Goal: Information Seeking & Learning: Learn about a topic

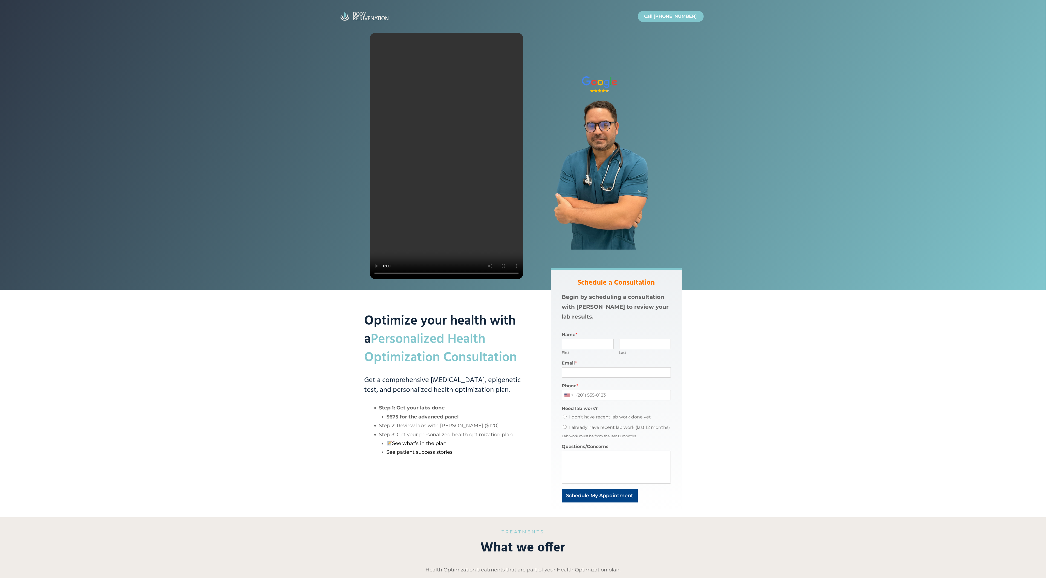
click at [31, 33] on div at bounding box center [523, 145] width 1046 height 290
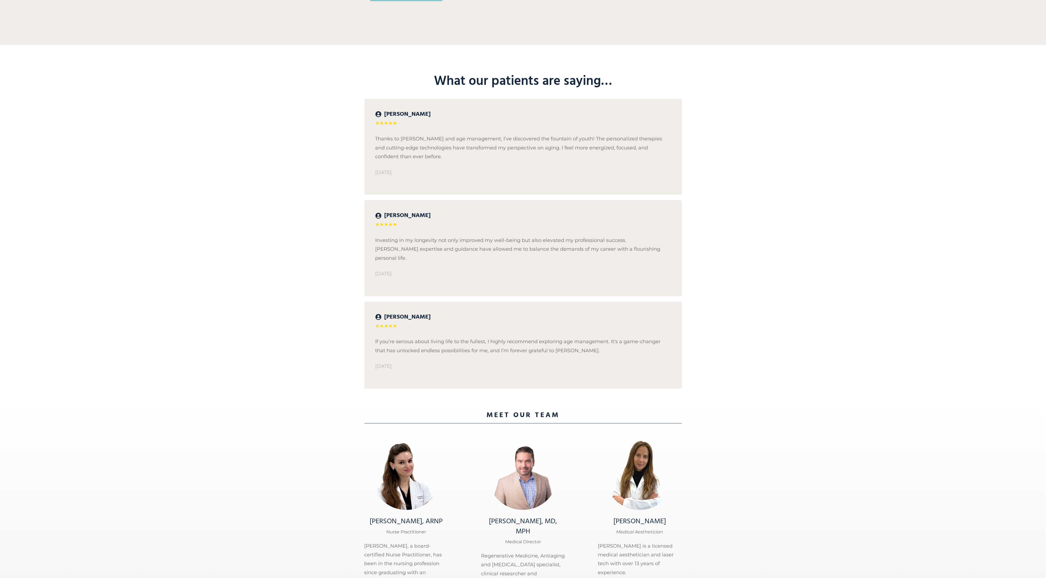
scroll to position [2186, 0]
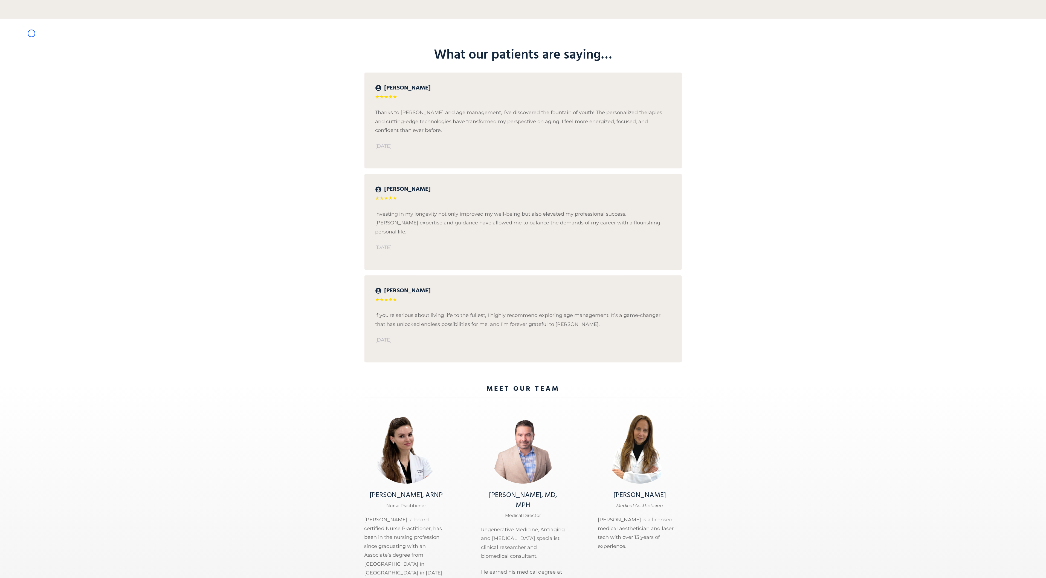
click at [31, 33] on div "What our patients are saying… [PERSON_NAME] ★★★★★ Thanks to [PERSON_NAME] and a…" at bounding box center [523, 204] width 1046 height 360
click at [50, 43] on div "What our patients are saying… [PERSON_NAME] ★★★★★ Thanks to [PERSON_NAME] and a…" at bounding box center [523, 204] width 1046 height 360
click at [49, 29] on div "What our patients are saying… [PERSON_NAME] ★★★★★ Thanks to [PERSON_NAME] and a…" at bounding box center [523, 204] width 1046 height 360
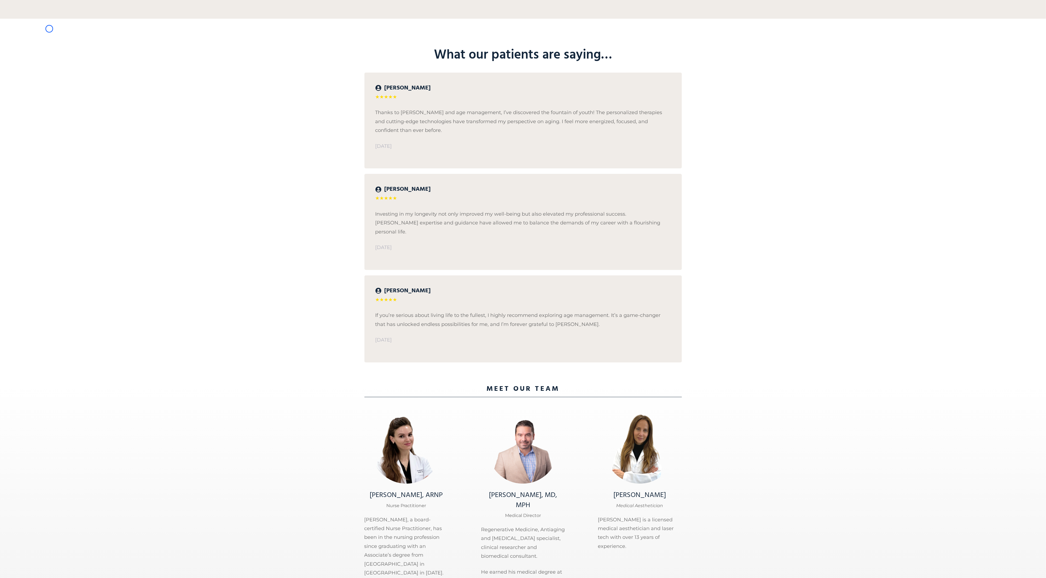
scroll to position [401, 0]
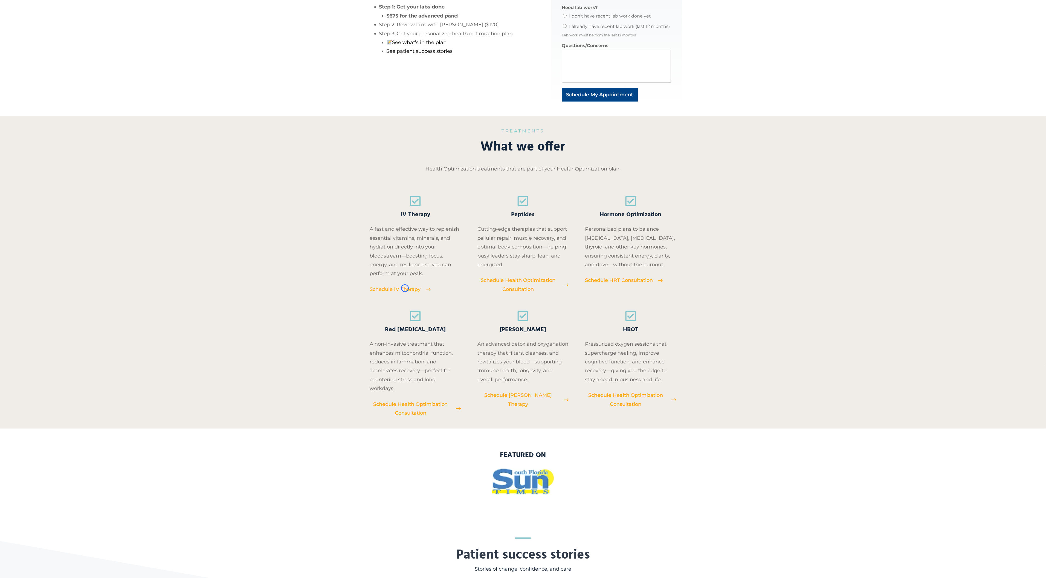
click at [405, 288] on span "Schedule IV Therapy" at bounding box center [395, 289] width 51 height 9
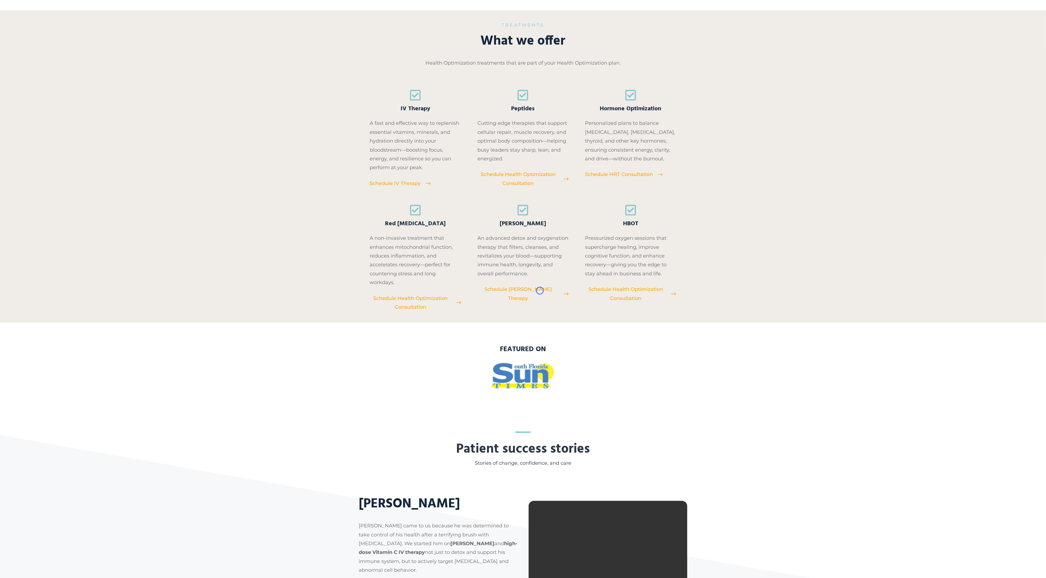
click at [559, 291] on span at bounding box center [564, 293] width 10 height 5
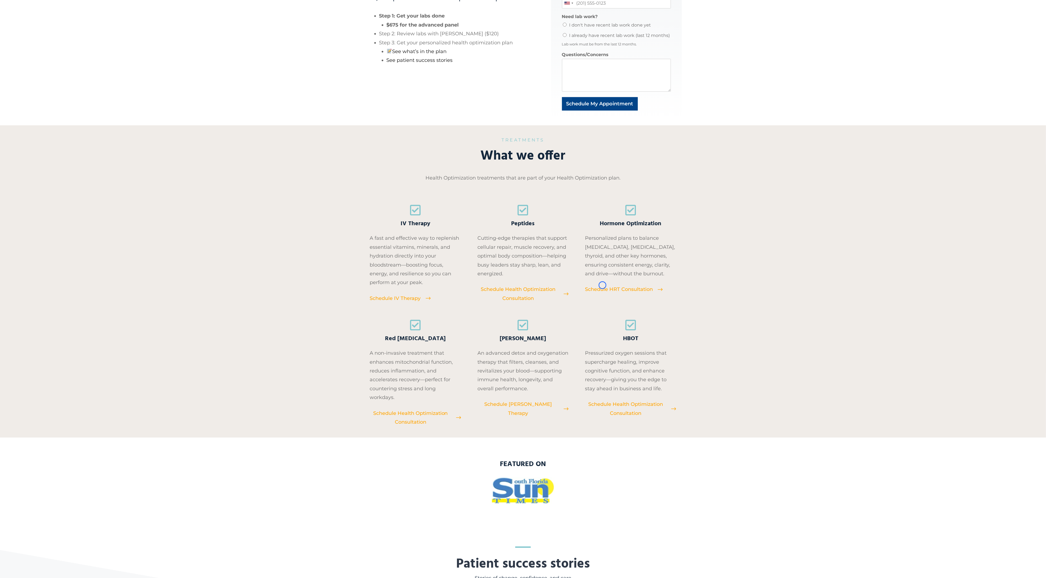
click at [603, 285] on span "Schedule HRT Consultation" at bounding box center [619, 289] width 68 height 9
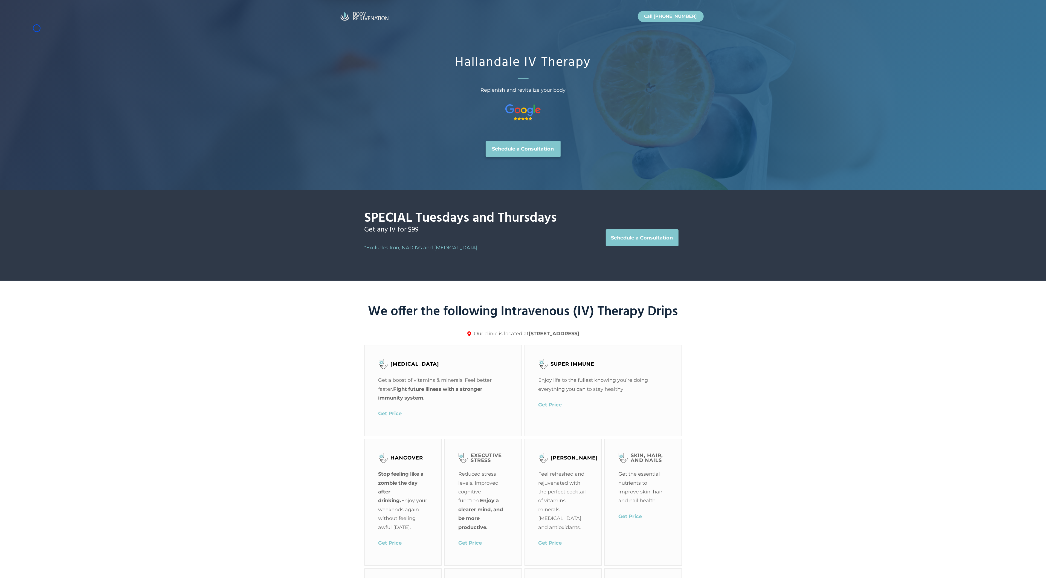
click at [37, 28] on header "Call [DATE] Call [DATE] Call [PHONE_NUMBER]" at bounding box center [523, 16] width 1046 height 32
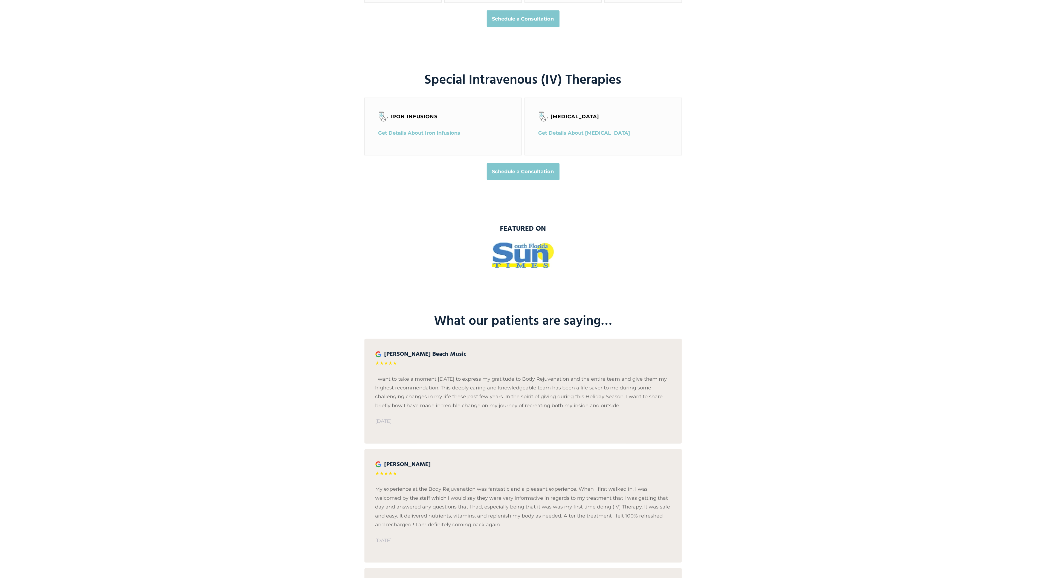
scroll to position [712, 0]
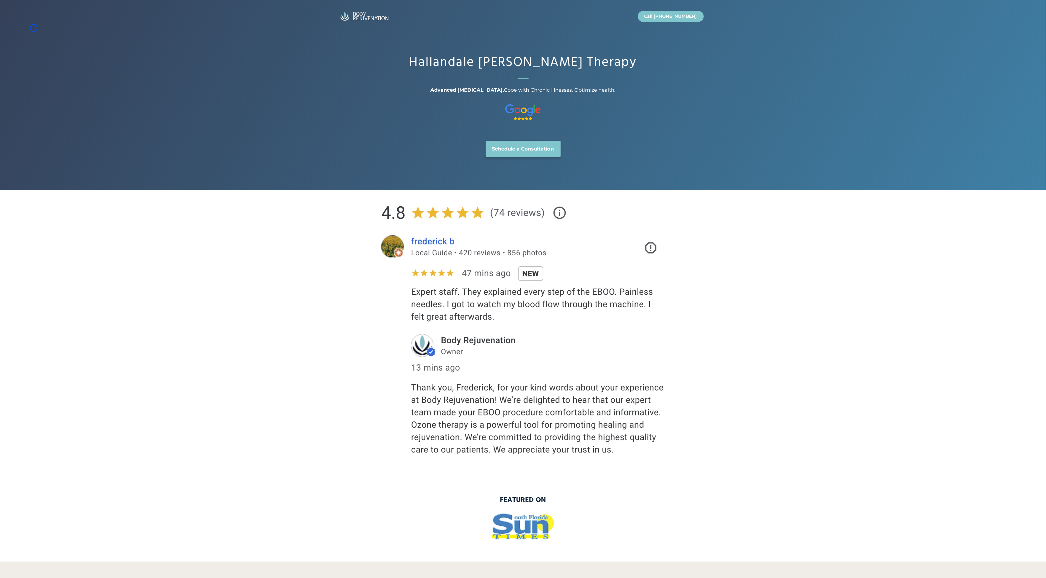
click at [34, 28] on header "Call Today Call Today Call 954-289-1838" at bounding box center [523, 16] width 1046 height 32
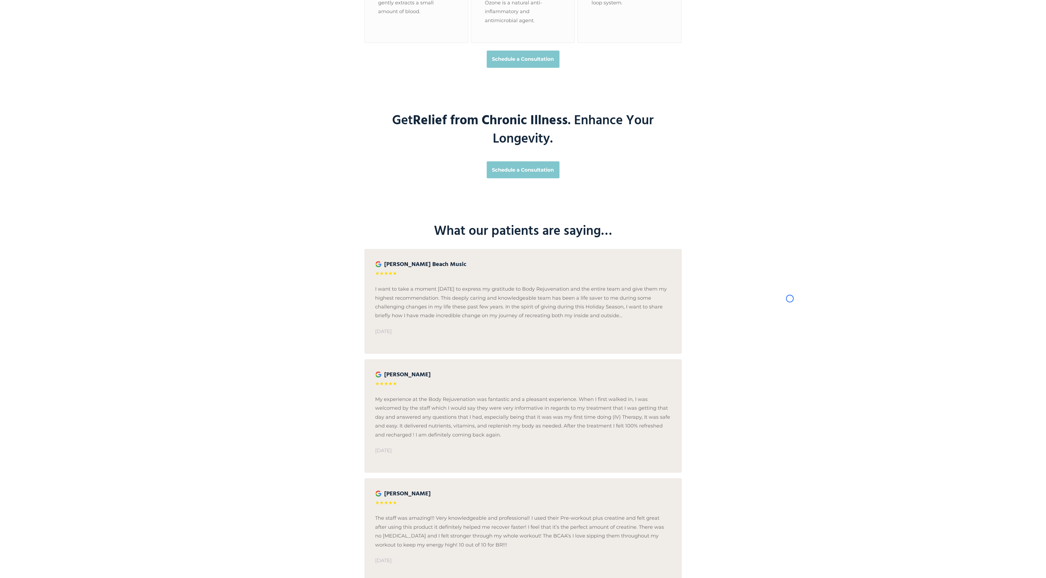
scroll to position [1083, 0]
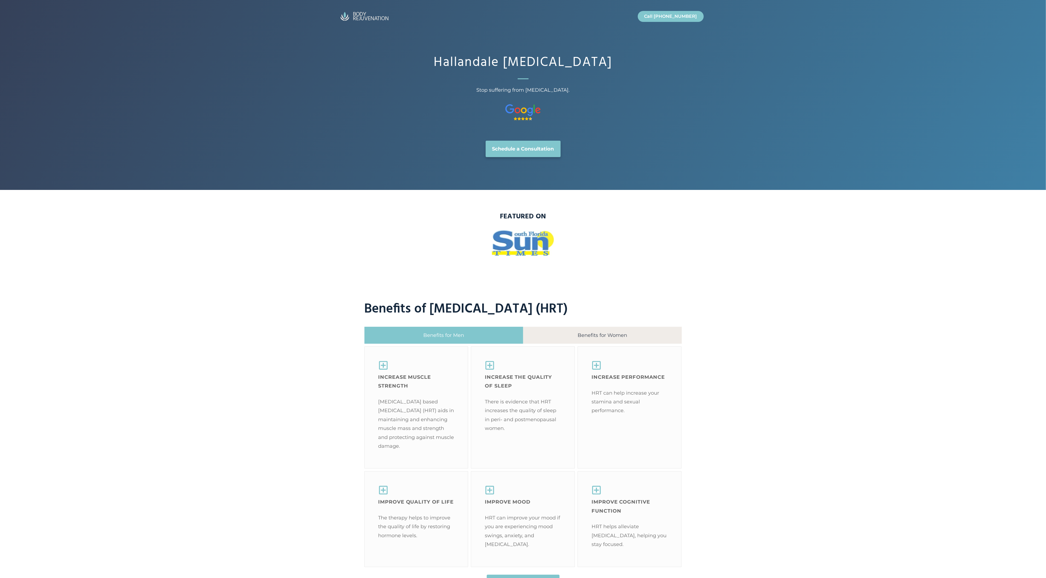
click at [53, 51] on div "Hallandale Hormone Replacement Therapy Stop suffering from hormonal imbalance. …" at bounding box center [523, 95] width 1046 height 190
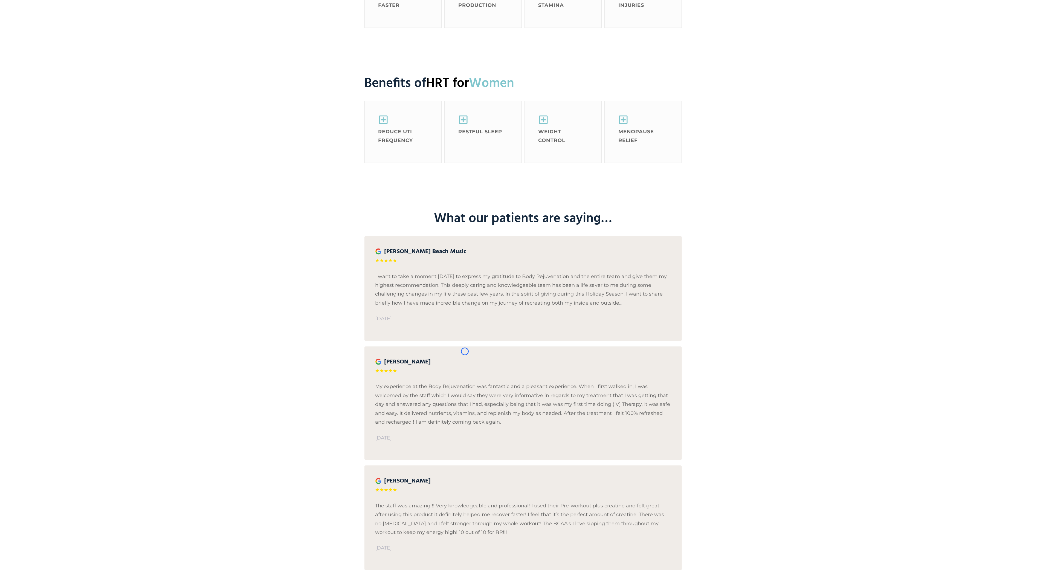
scroll to position [860, 0]
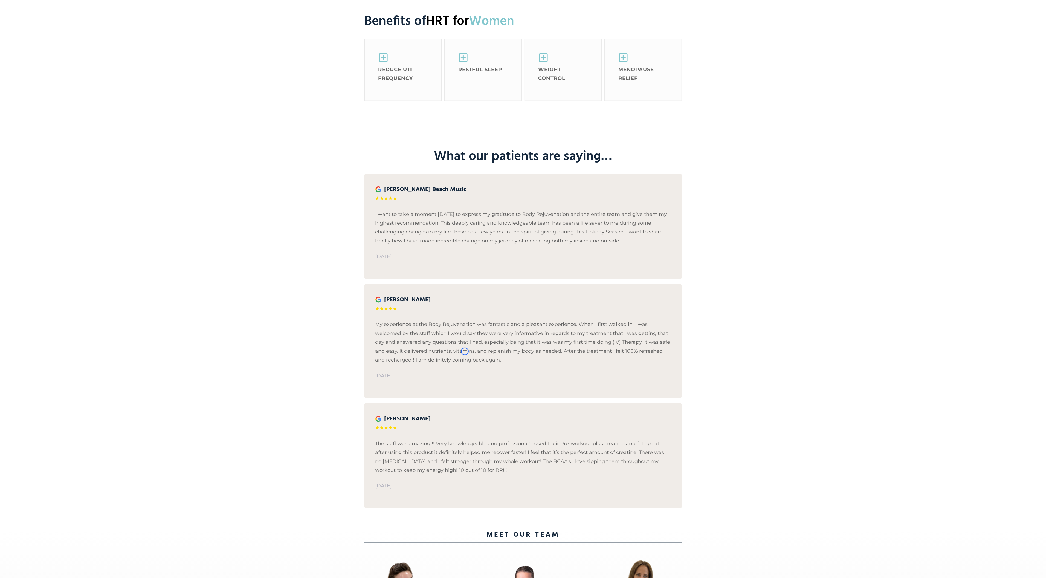
click at [53, 51] on div "Benefits of HRT for Women Reduce UTI Frequency Restful Sleep Weight Control Men…" at bounding box center [523, 57] width 1046 height 135
